Goal: Find specific page/section: Find specific page/section

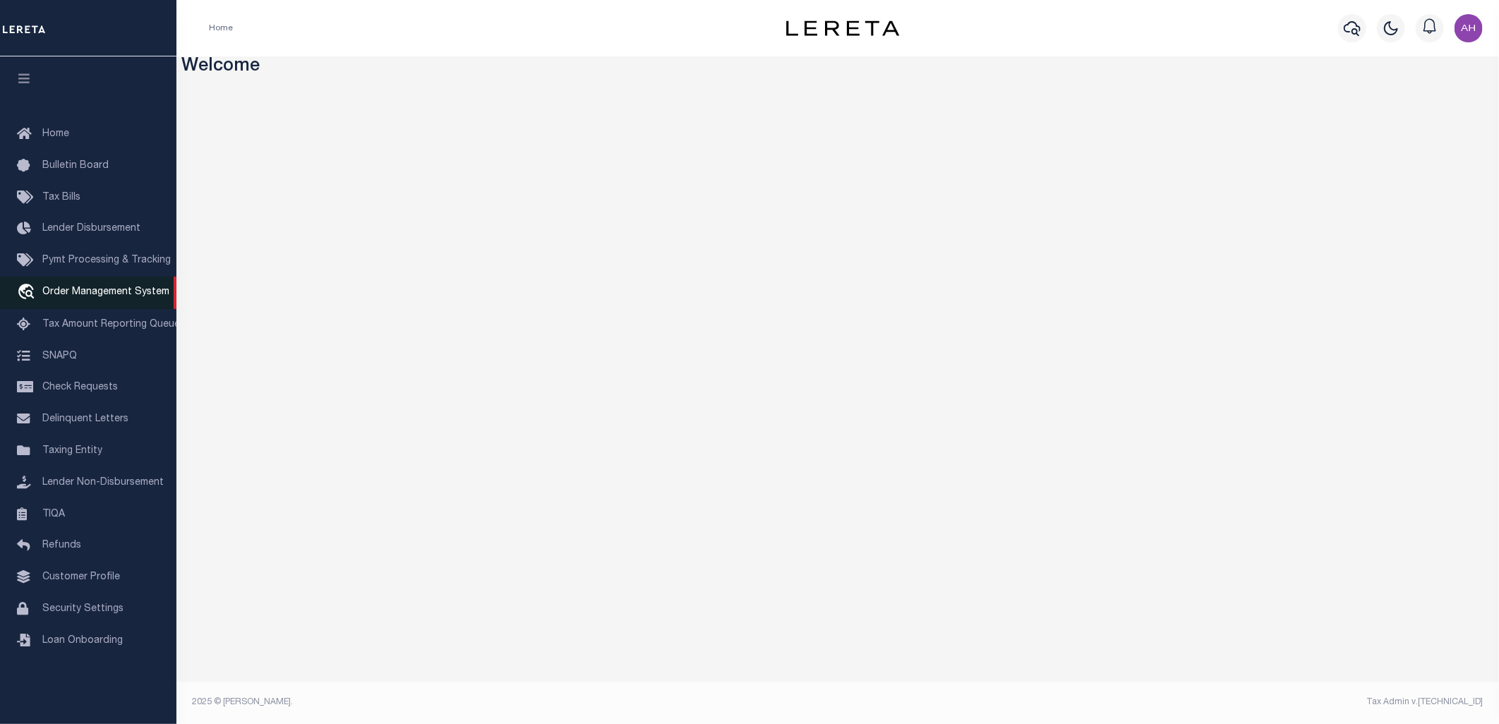
click at [115, 297] on span "Order Management System" at bounding box center [105, 292] width 127 height 10
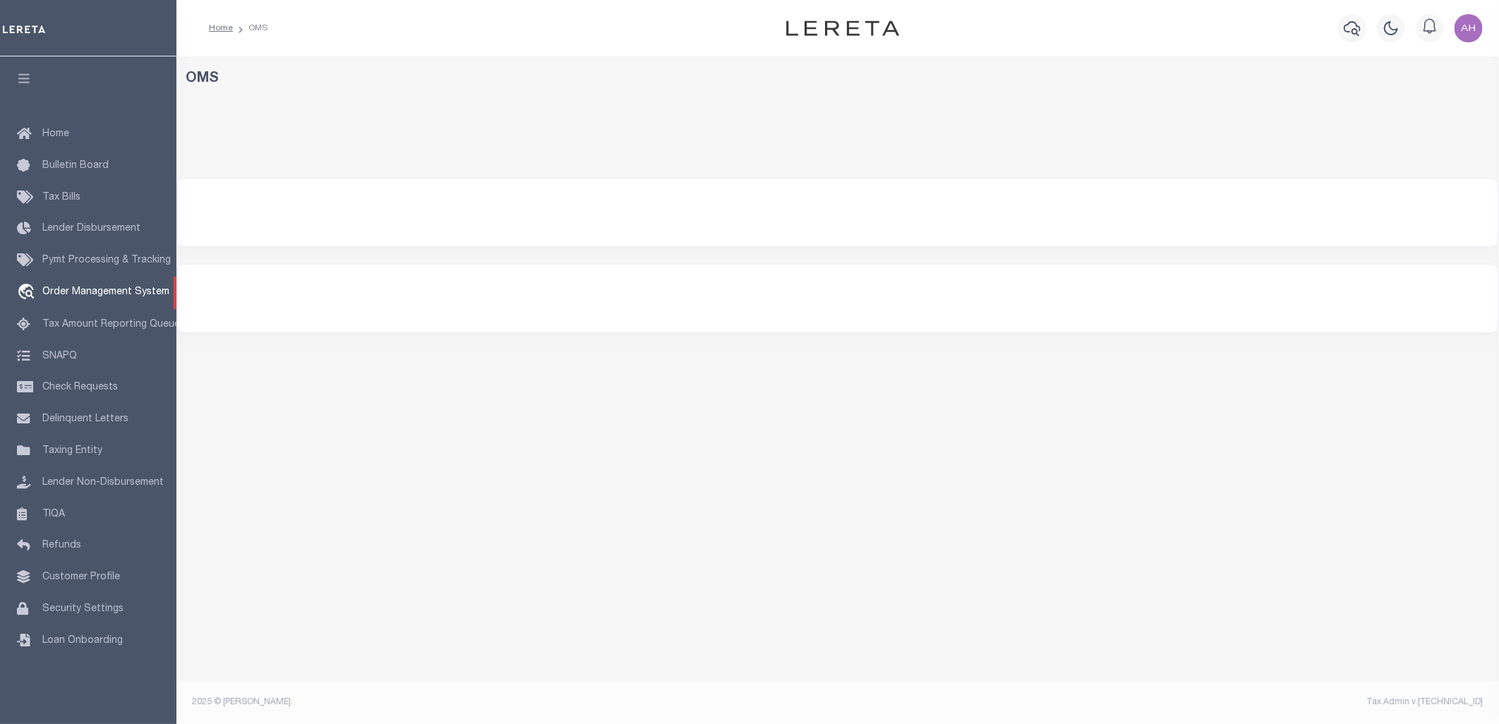
select select "200"
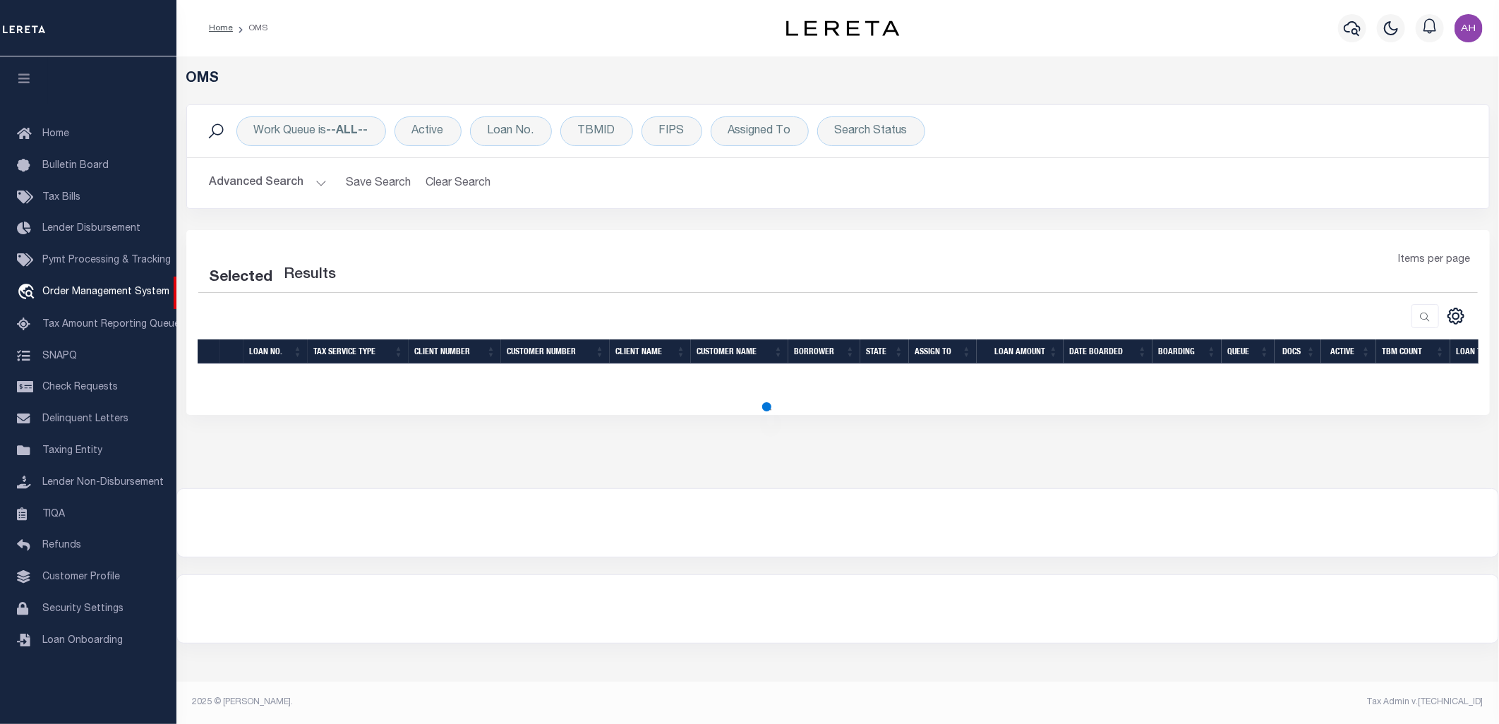
select select "200"
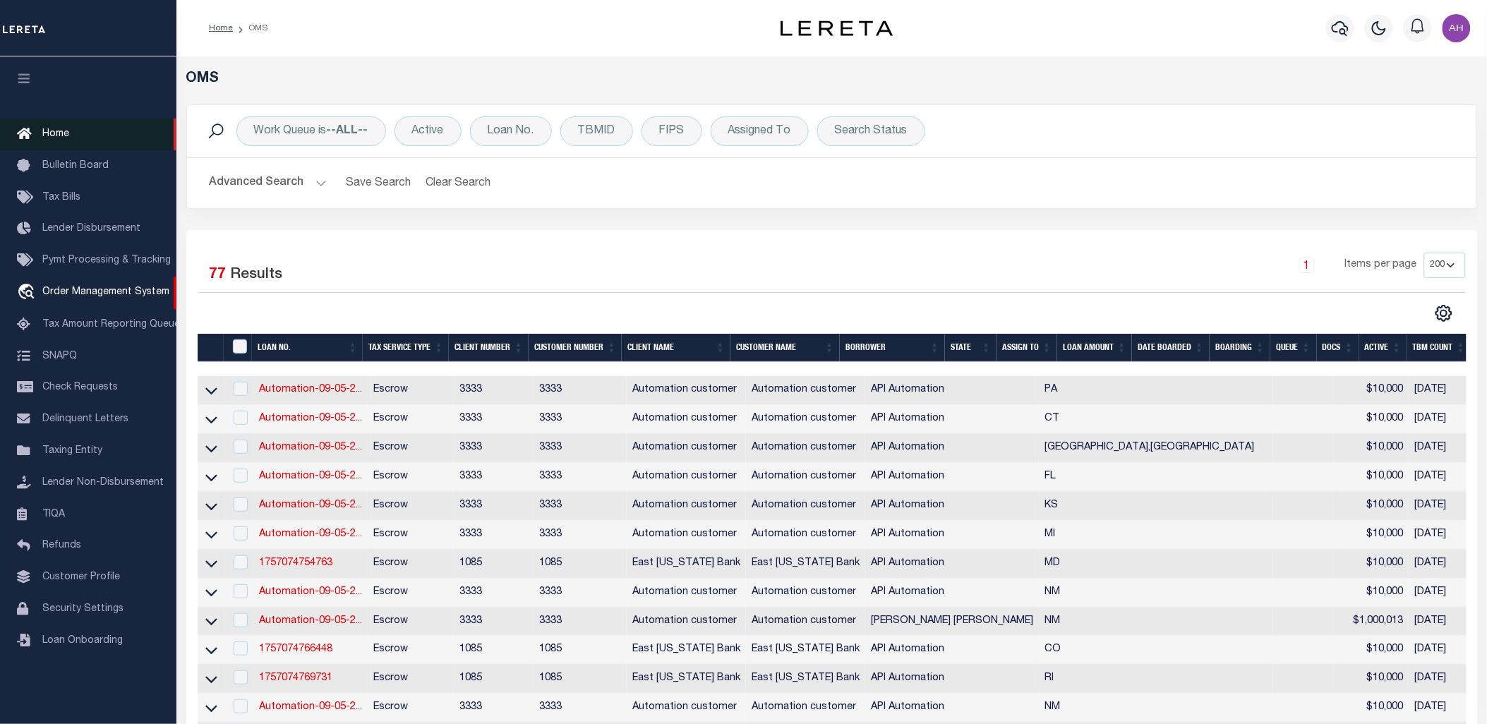
click at [49, 125] on link "Home" at bounding box center [88, 135] width 176 height 32
